Goal: Task Accomplishment & Management: Manage account settings

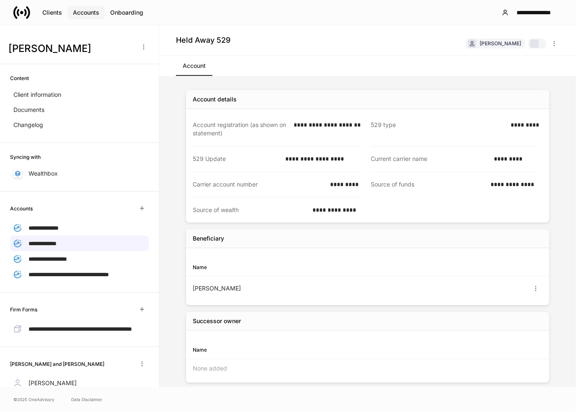
click at [77, 10] on div "Accounts" at bounding box center [86, 12] width 26 height 8
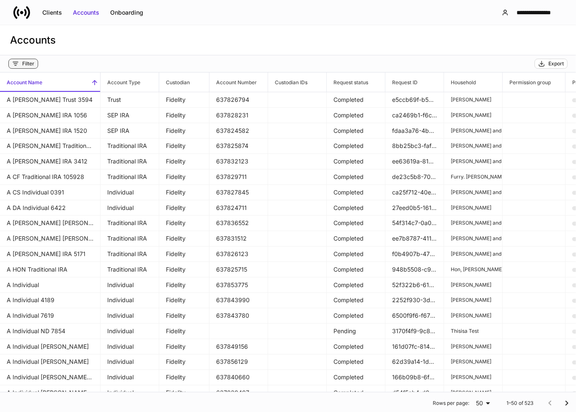
click at [26, 64] on div "Filter" at bounding box center [28, 63] width 12 height 7
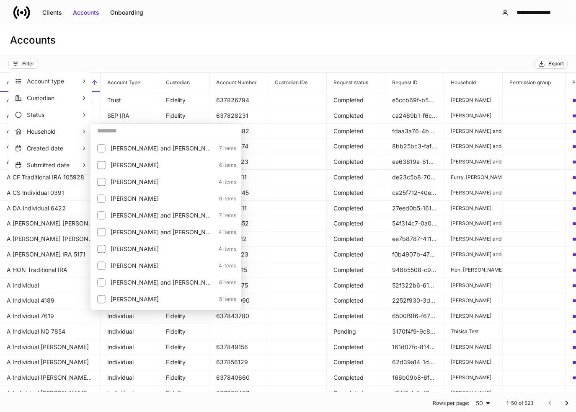
click at [117, 131] on input "text" at bounding box center [165, 130] width 151 height 15
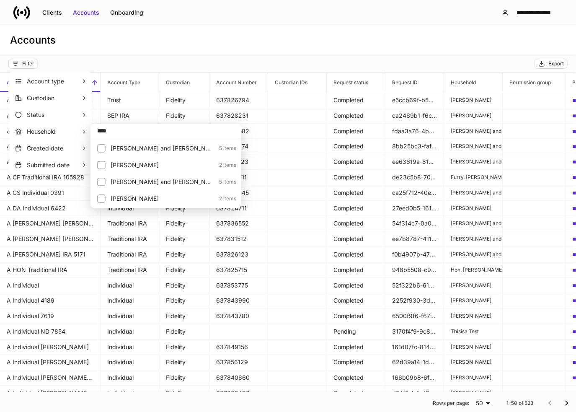
type input "****"
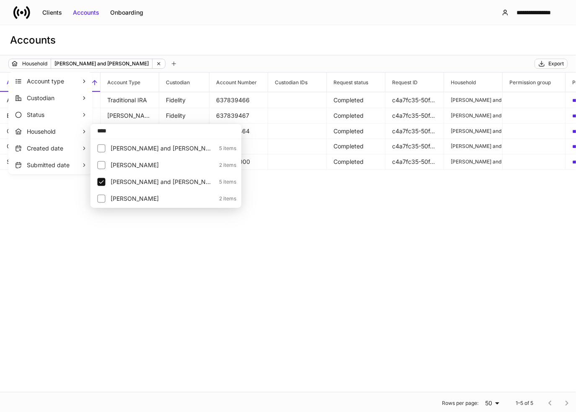
click at [223, 40] on div at bounding box center [288, 206] width 576 height 412
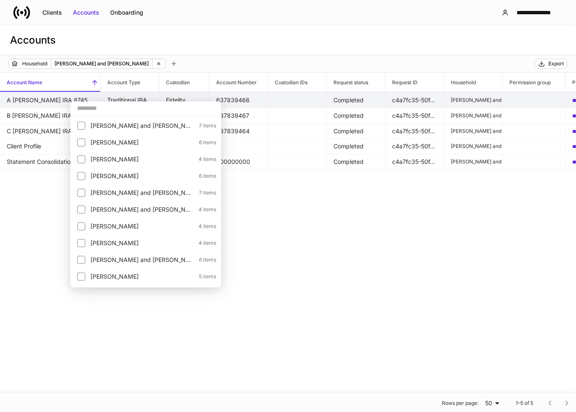
click at [55, 98] on td "A [PERSON_NAME] IRA 8745" at bounding box center [50, 100] width 100 height 16
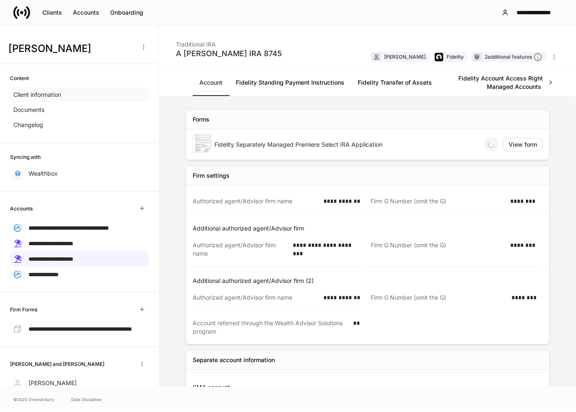
click at [54, 96] on p "Client information" at bounding box center [37, 94] width 48 height 8
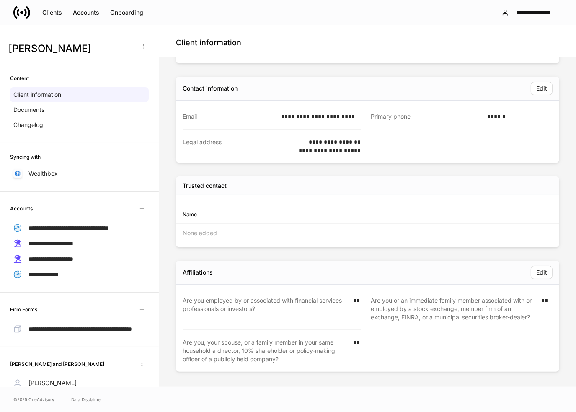
scroll to position [113, 0]
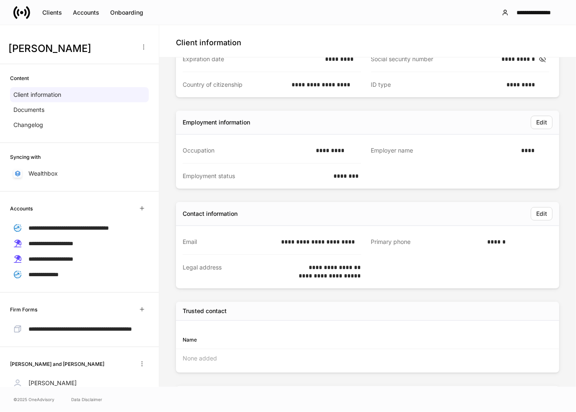
click at [454, 147] on div "Employer name" at bounding box center [443, 150] width 145 height 9
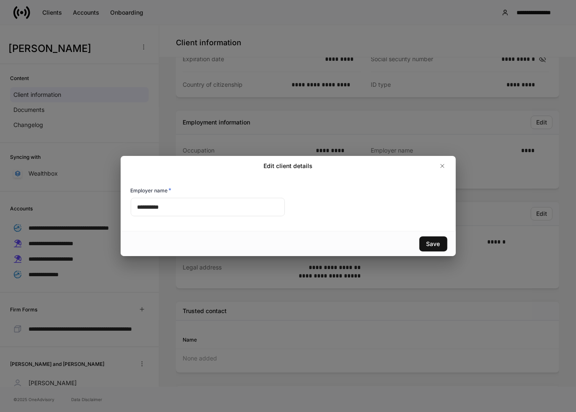
drag, startPoint x: 440, startPoint y: 241, endPoint x: 434, endPoint y: 242, distance: 6.8
click at [440, 241] on button "Save" at bounding box center [433, 243] width 28 height 15
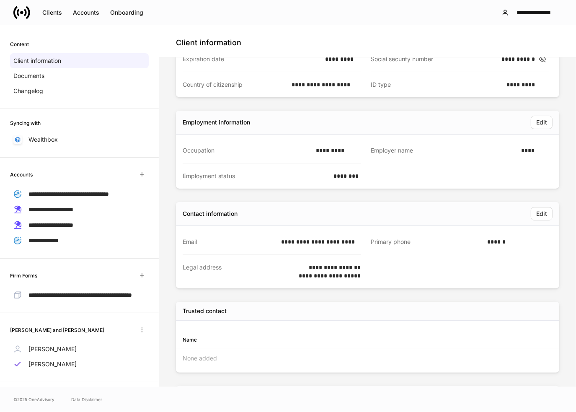
scroll to position [57, 0]
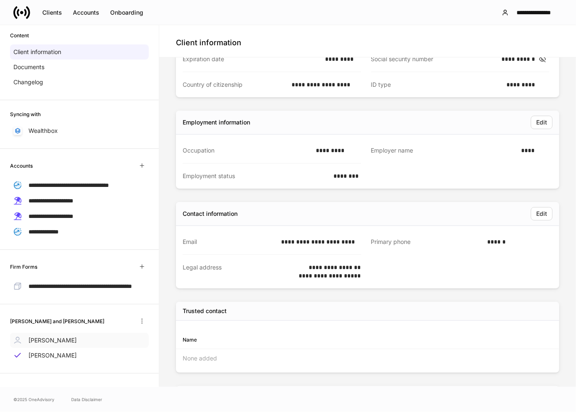
click at [48, 337] on p "[PERSON_NAME]" at bounding box center [52, 340] width 48 height 8
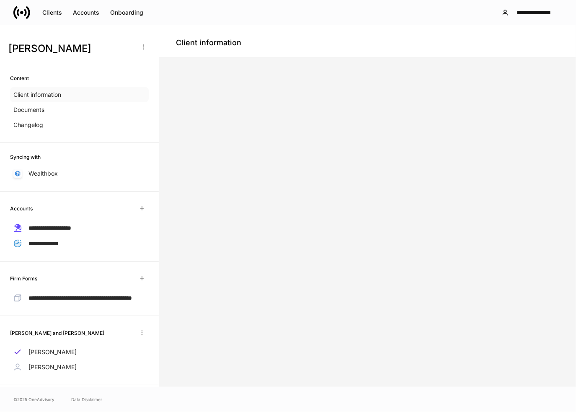
click at [54, 92] on p "Client information" at bounding box center [37, 94] width 48 height 8
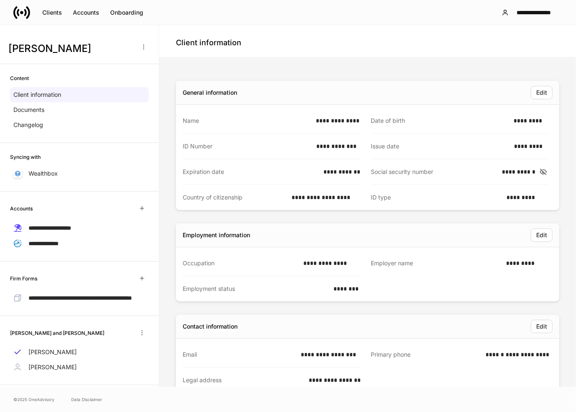
click at [436, 68] on div "**********" at bounding box center [367, 342] width 410 height 562
